Goal: Information Seeking & Learning: Learn about a topic

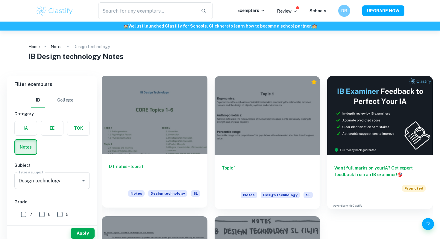
scroll to position [110, 0]
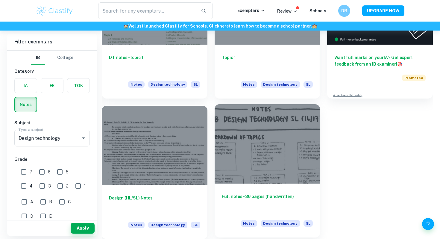
click at [245, 152] on div at bounding box center [268, 143] width 106 height 79
click at [257, 207] on h6 "Full notes - 36 pages (handwritten)" at bounding box center [267, 203] width 91 height 20
click at [282, 173] on div at bounding box center [268, 143] width 106 height 79
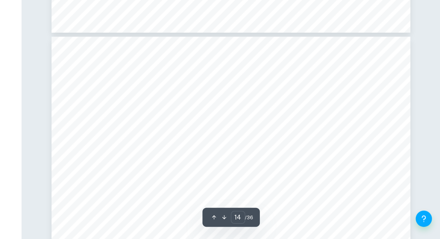
scroll to position [4961, 0]
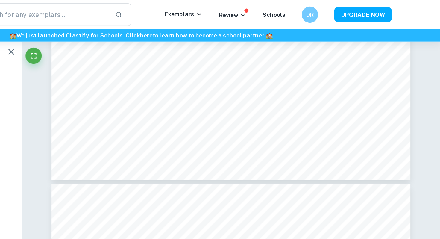
type input "13"
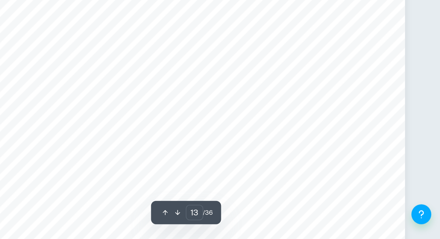
scroll to position [4671, 0]
